Goal: Find specific page/section: Find specific page/section

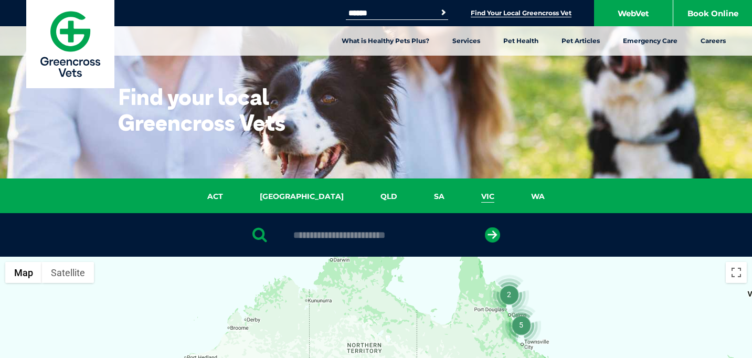
click at [463, 197] on link "VIC" at bounding box center [488, 196] width 50 height 12
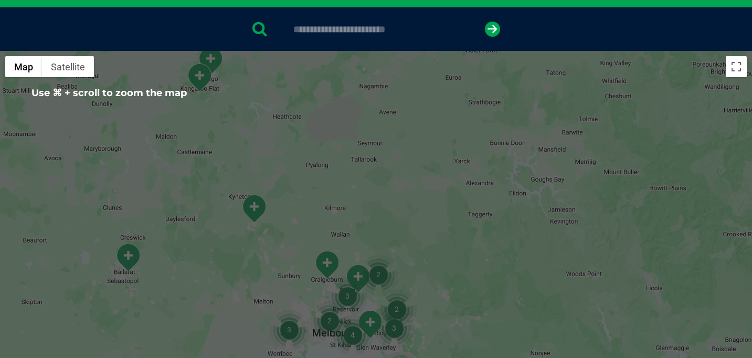
scroll to position [202, 0]
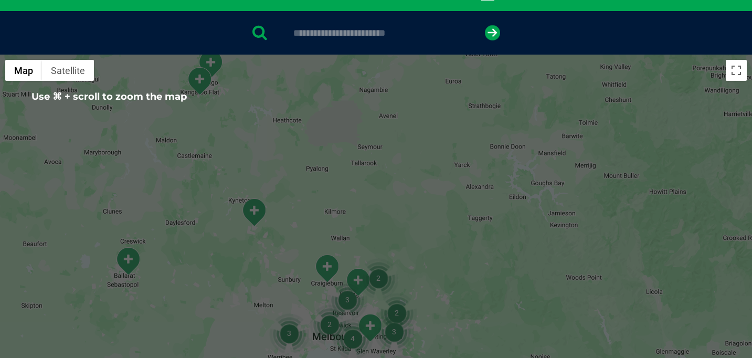
click at [338, 29] on input "text" at bounding box center [376, 33] width 176 height 10
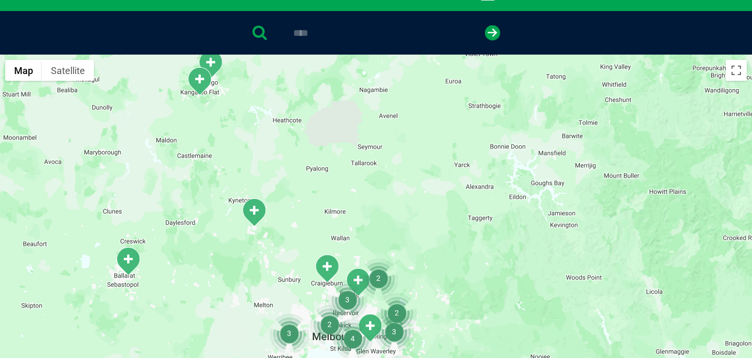
type input "****"
click at [498, 41] on div "****" at bounding box center [376, 33] width 752 height 44
click at [497, 37] on icon "submit" at bounding box center [492, 32] width 15 height 15
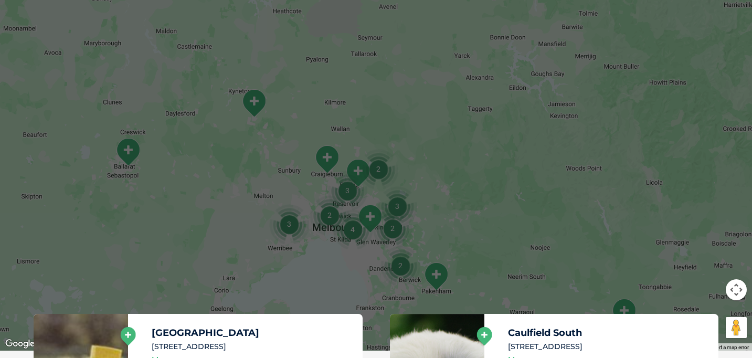
scroll to position [318, 0]
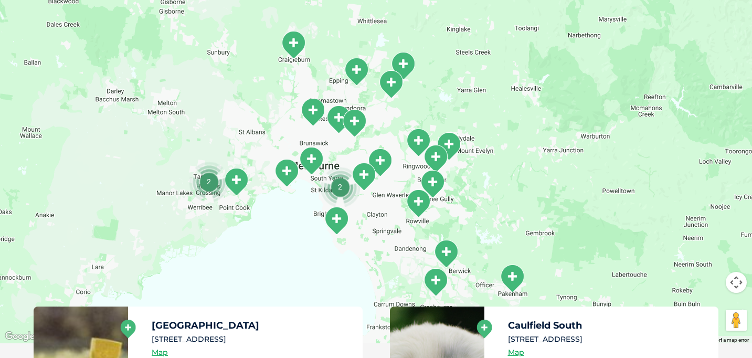
drag, startPoint x: 378, startPoint y: 228, endPoint x: 380, endPoint y: 126, distance: 102.3
click at [380, 126] on div at bounding box center [376, 140] width 752 height 405
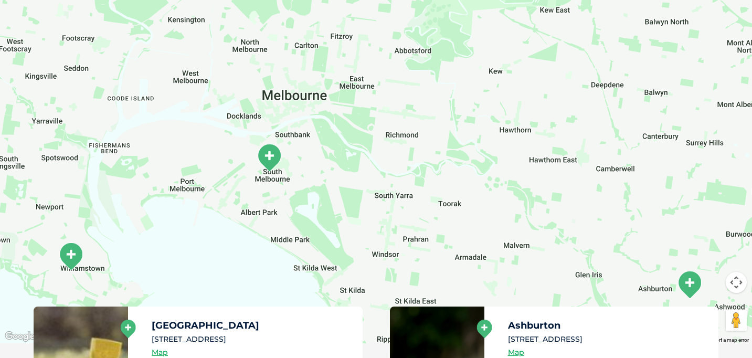
click at [274, 161] on img "South Melbourne" at bounding box center [269, 157] width 26 height 29
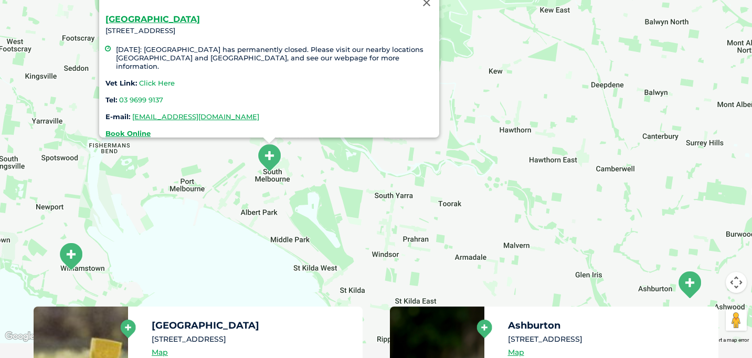
click at [155, 79] on link "Click Here" at bounding box center [157, 83] width 36 height 8
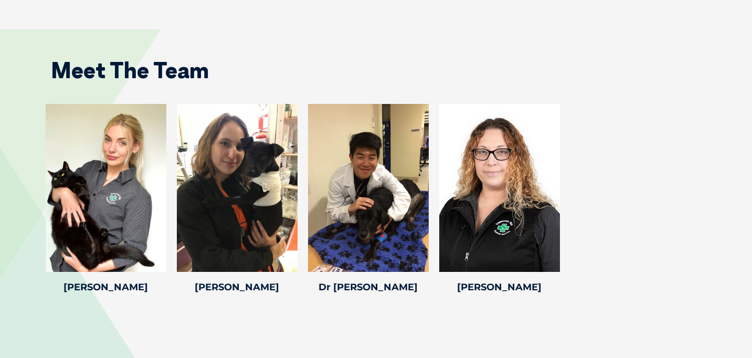
scroll to position [1587, 0]
